Goal: Check status

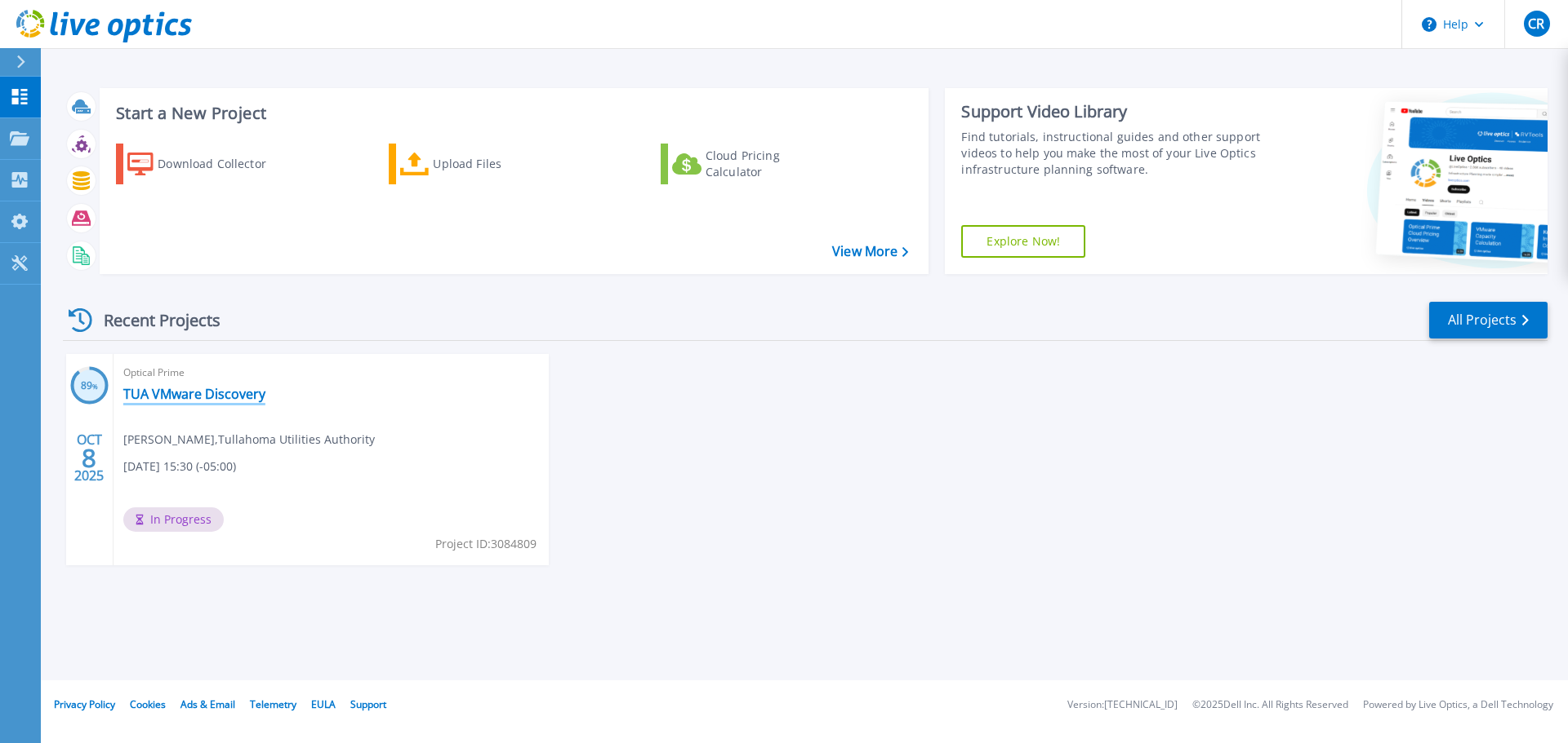
click at [209, 389] on link "TUA VMware Discovery" at bounding box center [193, 394] width 142 height 16
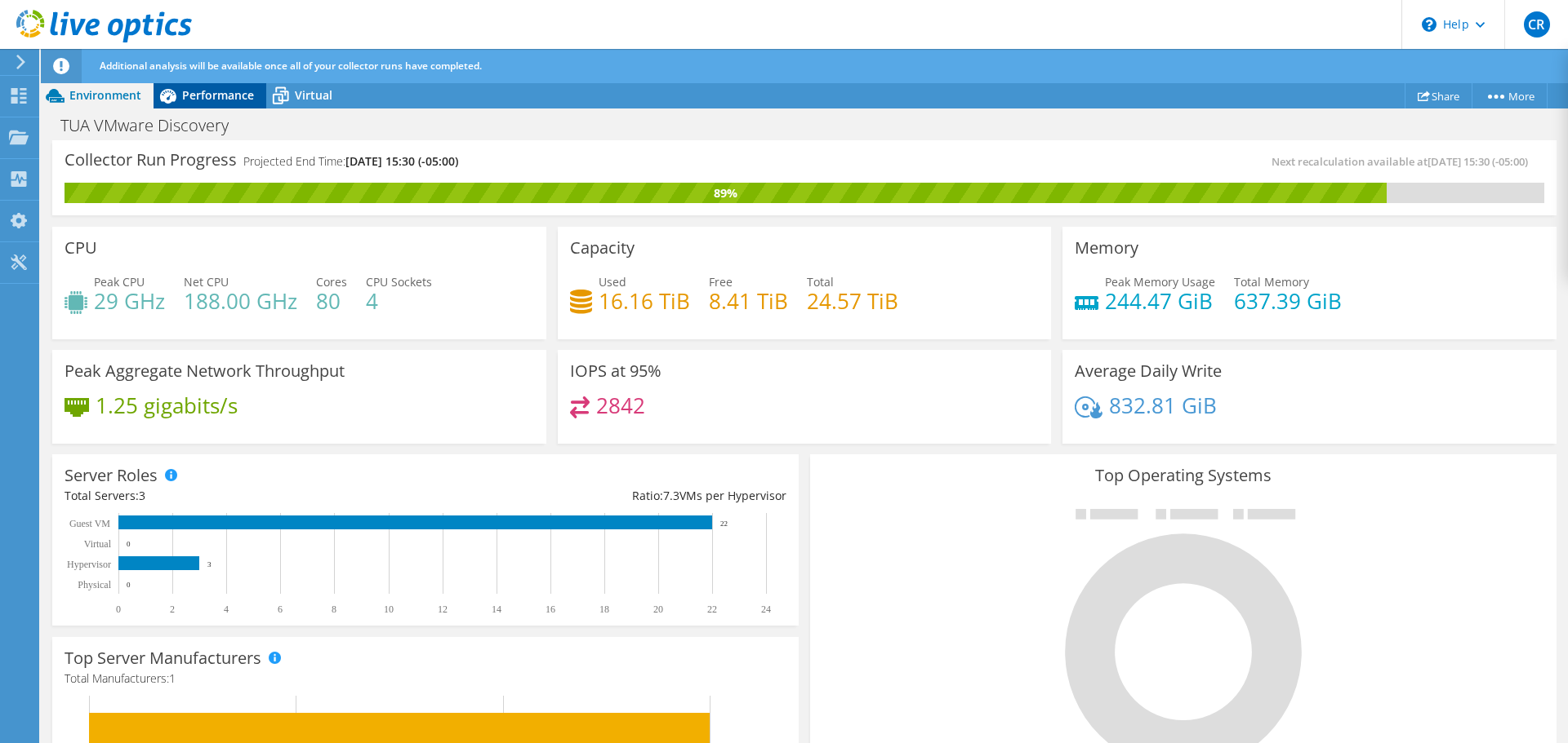
click at [205, 95] on span "Performance" at bounding box center [218, 94] width 72 height 15
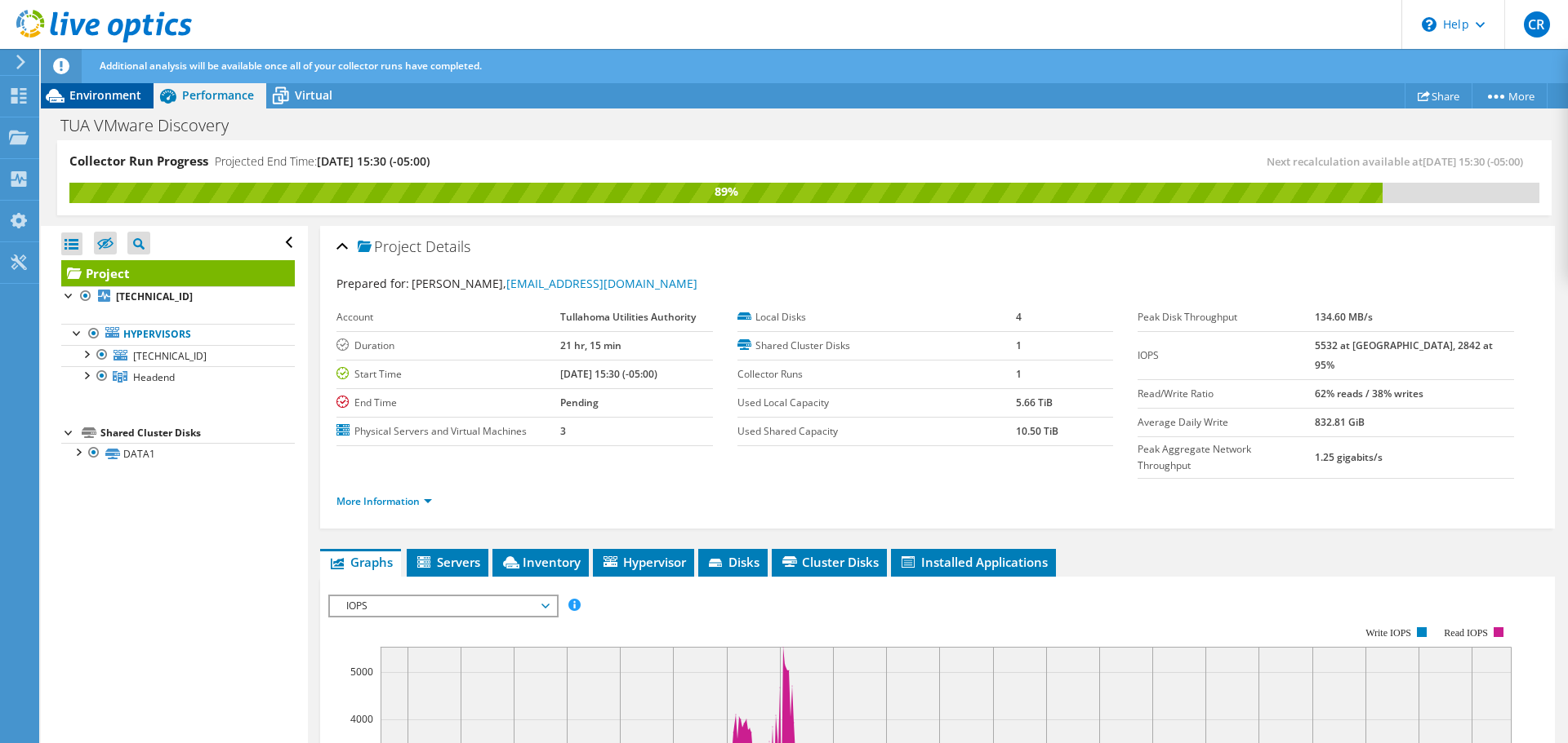
click at [107, 92] on span "Environment" at bounding box center [105, 94] width 72 height 15
